Goal: Task Accomplishment & Management: Use online tool/utility

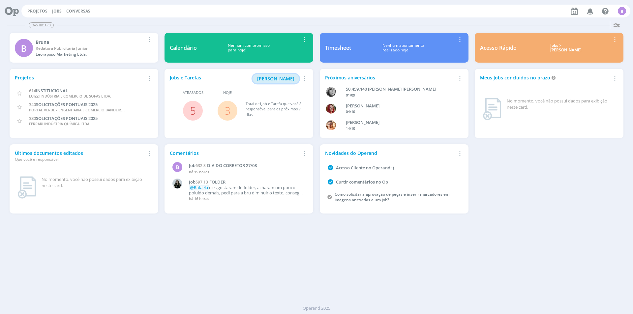
click at [286, 81] on span "[PERSON_NAME]" at bounding box center [275, 78] width 37 height 6
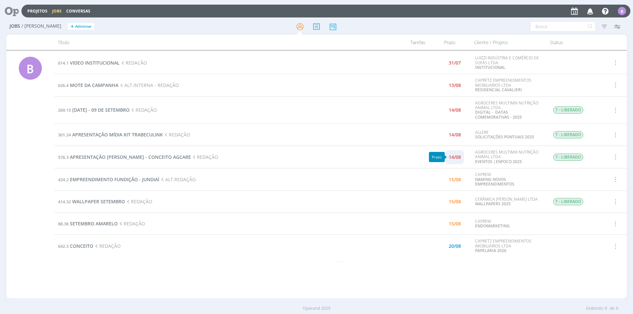
click at [456, 158] on div "14/08" at bounding box center [455, 157] width 12 height 5
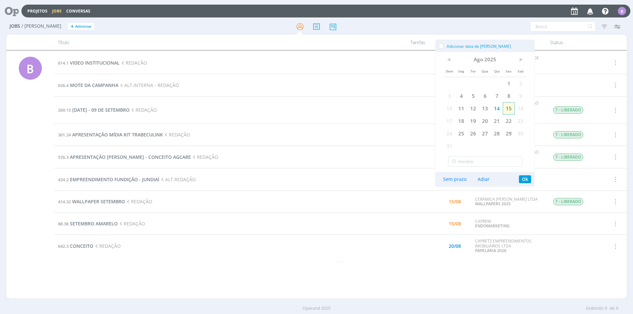
click at [512, 108] on span "15" at bounding box center [509, 108] width 12 height 13
click at [527, 178] on button "Ok" at bounding box center [525, 179] width 12 height 8
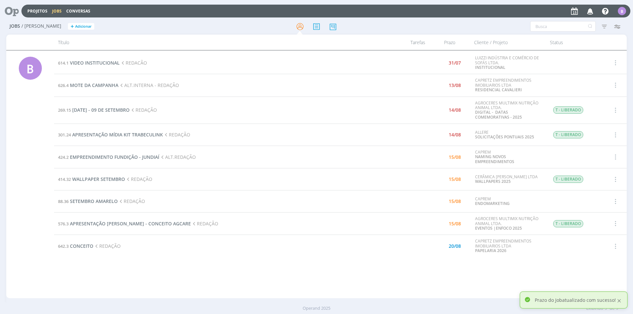
click at [617, 299] on div at bounding box center [619, 301] width 6 height 6
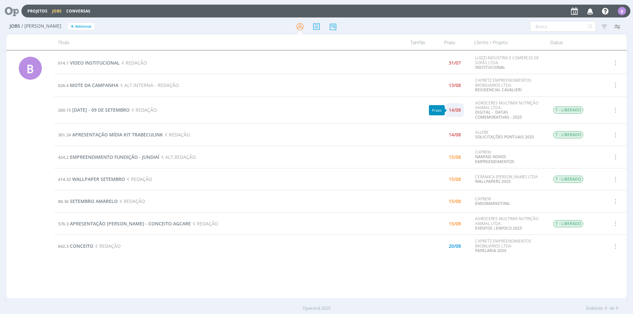
click at [455, 110] on div "14/08" at bounding box center [455, 110] width 12 height 5
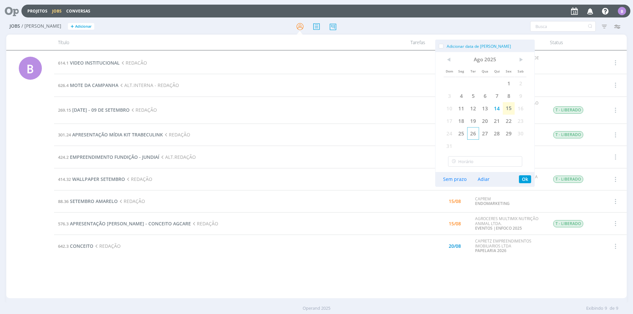
click at [470, 134] on span "26" at bounding box center [473, 133] width 12 height 13
click at [460, 126] on span "18" at bounding box center [461, 121] width 12 height 13
click at [523, 178] on button "Ok" at bounding box center [525, 179] width 12 height 8
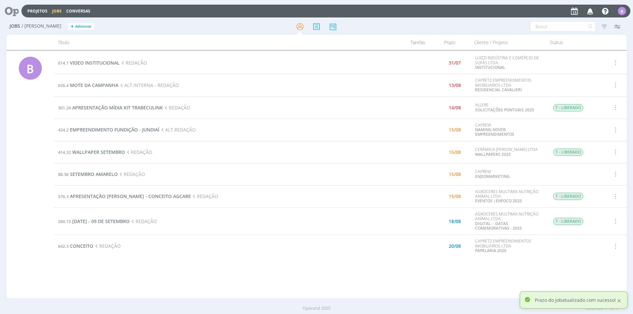
click at [621, 301] on div at bounding box center [619, 301] width 6 height 6
click at [141, 108] on span "APRESENTAÇÃO MÍDIA KIT TRABECULINK" at bounding box center [117, 108] width 91 height 6
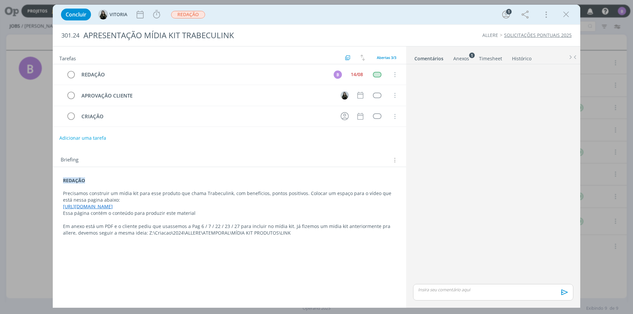
click at [113, 205] on link "[URL][DOMAIN_NAME]" at bounding box center [88, 206] width 50 height 6
click at [155, 222] on link "[URL][DOMAIN_NAME]" at bounding box center [130, 219] width 50 height 9
click at [254, 205] on p "[URL][DOMAIN_NAME]" at bounding box center [229, 207] width 332 height 7
click at [231, 219] on p "dialog" at bounding box center [229, 220] width 332 height 7
click at [462, 57] on div "Anexos 1" at bounding box center [461, 58] width 16 height 7
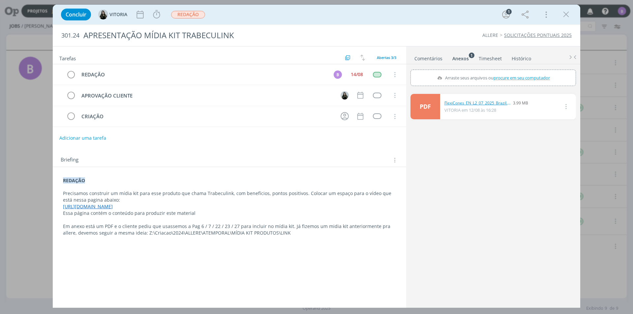
click at [488, 103] on link "FlexiCones_EN_L2_07_2025_Brazil.pdf" at bounding box center [477, 103] width 66 height 6
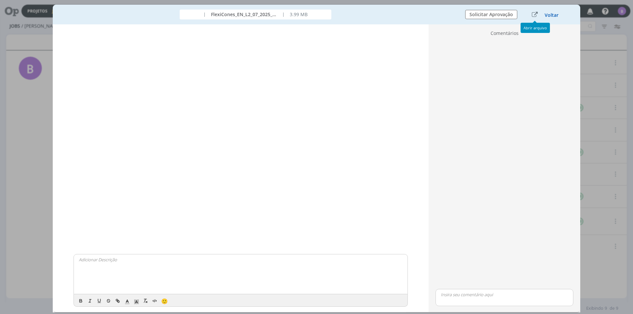
click at [545, 13] on button "Voltar" at bounding box center [551, 15] width 15 height 5
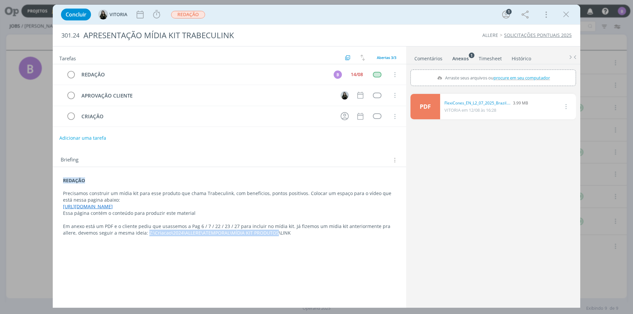
drag, startPoint x: 132, startPoint y: 232, endPoint x: 259, endPoint y: 232, distance: 126.9
click at [259, 232] on p "Em anexo está um PDF e o cliente pediu que usassemos a Pag 6 / 7 / 22 / 23 / 27…" at bounding box center [229, 229] width 333 height 13
copy p "Z:\Criacao\2024\ALLERE\ATEMPORAL\MÍDIA KIT PRODUTOS"
click at [446, 211] on div "PDF 0 FlexiCones_EN_L2_07_2025_Brazil.pdf 3.99 MB VITORIA em 12/08 às 16:28 Exc…" at bounding box center [492, 198] width 165 height 215
click at [438, 57] on link "Comentários" at bounding box center [428, 57] width 29 height 10
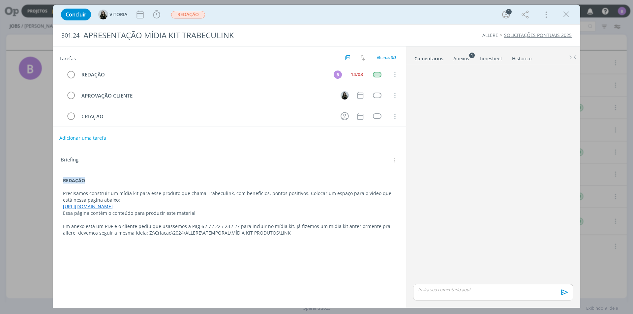
click at [467, 290] on p "dialog" at bounding box center [493, 290] width 150 height 6
click at [444, 294] on button "dialog" at bounding box center [448, 295] width 9 height 8
type input "[URL][DOMAIN_NAME]"
click at [518, 263] on link "dialog" at bounding box center [513, 265] width 17 height 6
click at [520, 280] on p "[URL][DOMAIN_NAME]" at bounding box center [493, 277] width 150 height 6
